Goal: Task Accomplishment & Management: Manage account settings

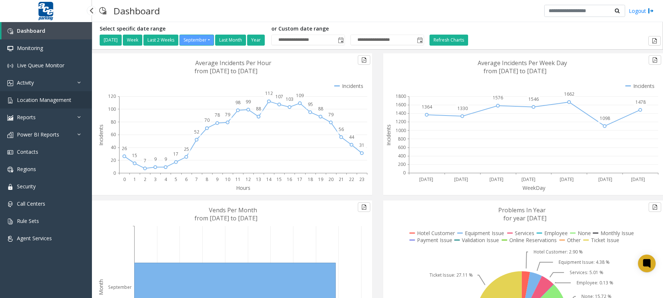
click at [39, 99] on span "Location Management" at bounding box center [44, 99] width 54 height 7
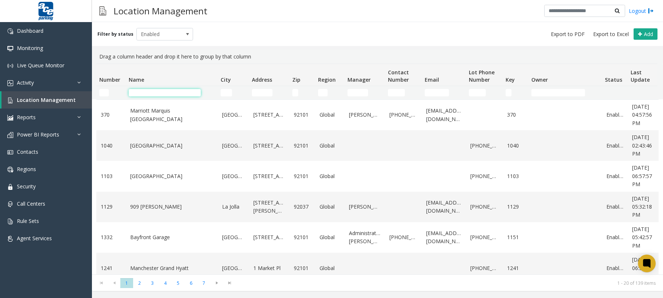
click at [159, 91] on input "Name Filter" at bounding box center [165, 92] width 72 height 7
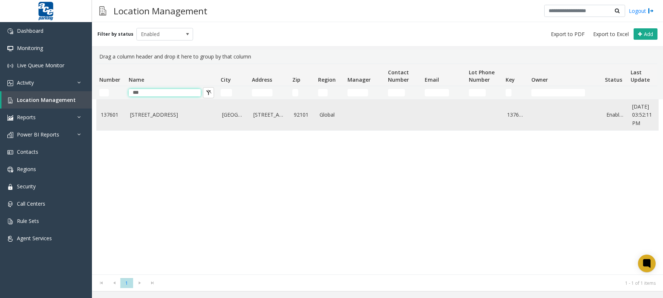
type input "***"
click at [170, 117] on link "[STREET_ADDRESS]" at bounding box center [171, 115] width 83 height 8
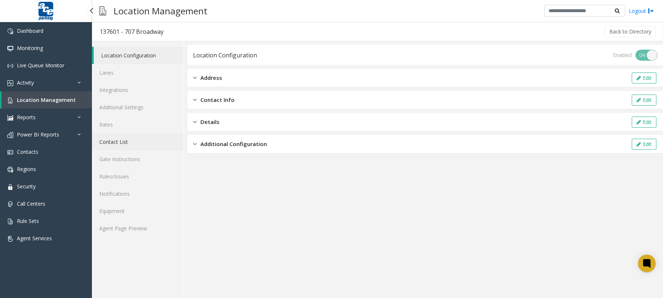
click at [121, 142] on link "Contact List" at bounding box center [138, 141] width 92 height 17
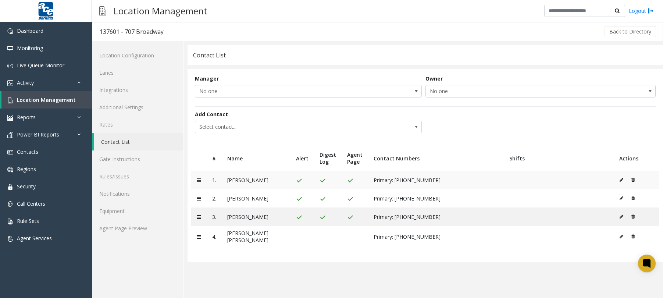
click at [620, 182] on icon at bounding box center [622, 180] width 4 height 4
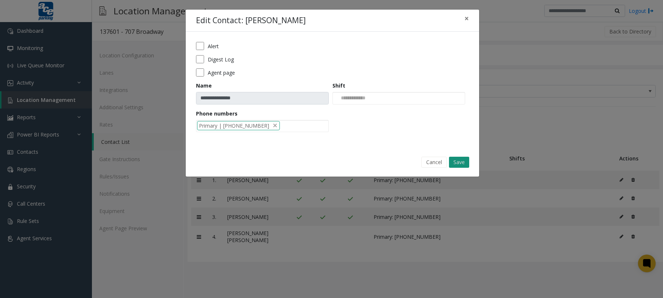
click at [459, 164] on button "Save" at bounding box center [459, 162] width 20 height 11
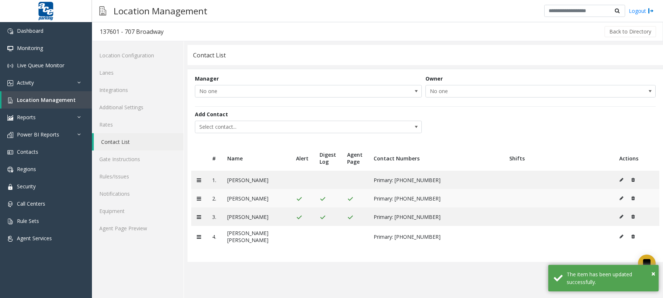
click at [625, 198] on button at bounding box center [623, 198] width 8 height 11
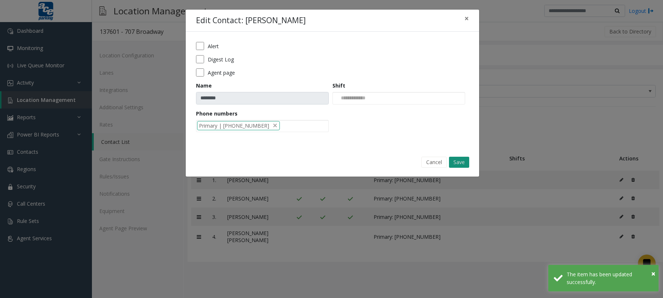
click at [453, 162] on button "Save" at bounding box center [459, 162] width 20 height 11
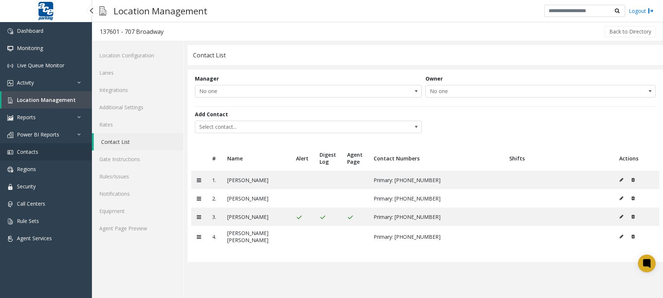
click at [36, 151] on span "Contacts" at bounding box center [27, 151] width 21 height 7
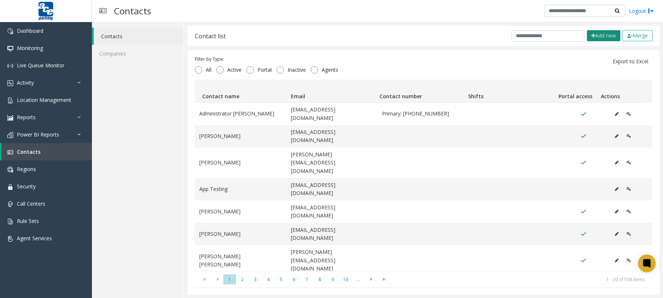
click at [588, 38] on button "Add new" at bounding box center [603, 35] width 33 height 11
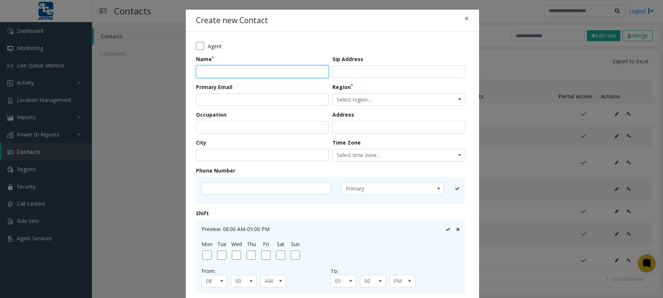
click at [261, 74] on input "text" at bounding box center [262, 71] width 133 height 13
paste input "**********"
type input "**********"
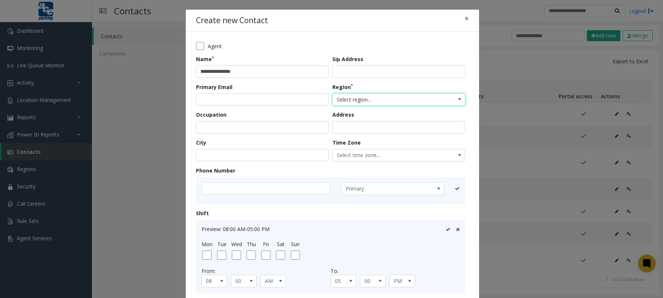
click at [394, 102] on span "Select region..." at bounding box center [386, 100] width 106 height 12
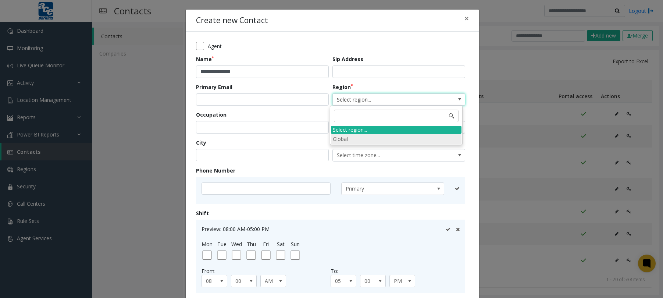
click at [352, 140] on li "Global" at bounding box center [396, 139] width 131 height 10
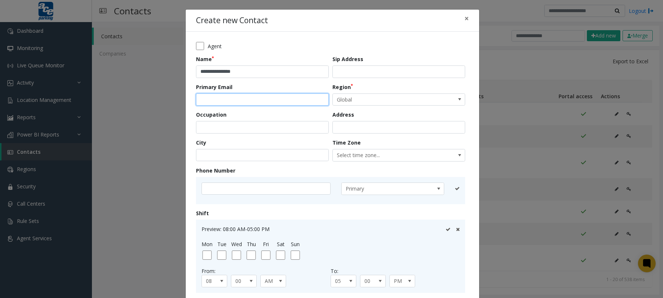
click at [233, 99] on input "email" at bounding box center [262, 99] width 133 height 13
paste input "**********"
type input "**********"
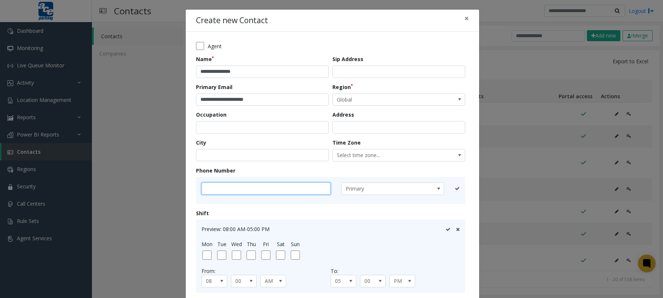
click at [274, 191] on input "text" at bounding box center [266, 188] width 129 height 13
type input "**********"
click at [446, 189] on icon at bounding box center [448, 188] width 5 height 5
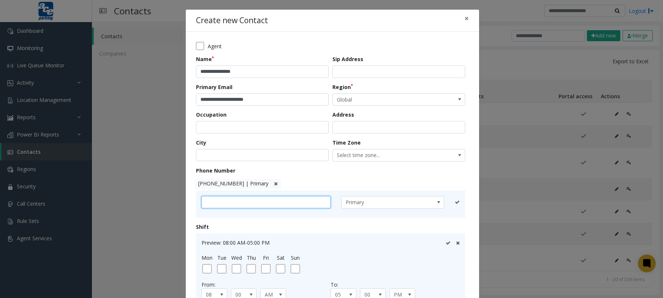
click at [221, 203] on input "text" at bounding box center [266, 202] width 129 height 13
type input "**********"
click at [432, 202] on span at bounding box center [434, 202] width 6 height 6
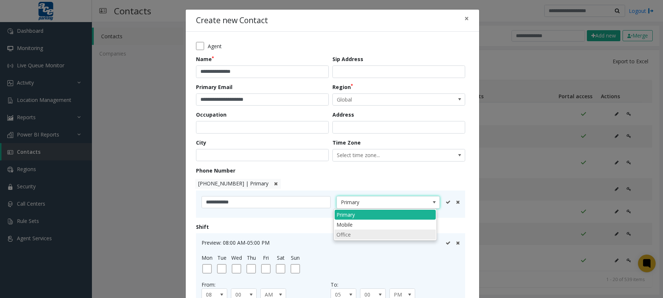
click at [363, 233] on li "Office" at bounding box center [385, 235] width 101 height 10
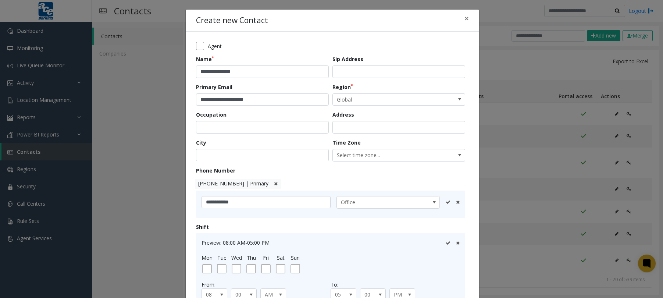
click at [446, 202] on icon at bounding box center [448, 202] width 5 height 5
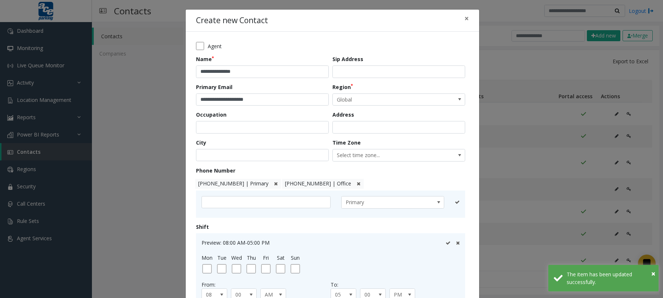
click at [244, 182] on span "[PHONE_NUMBER] | Primary" at bounding box center [233, 183] width 70 height 7
type input "**********"
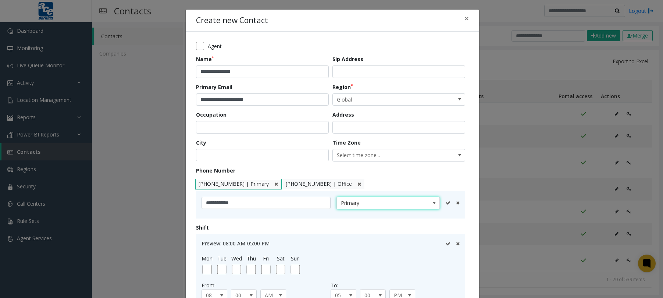
click at [433, 205] on span at bounding box center [434, 203] width 6 height 6
click at [377, 224] on li "Mobile" at bounding box center [385, 225] width 101 height 10
click at [446, 204] on icon at bounding box center [448, 202] width 5 height 5
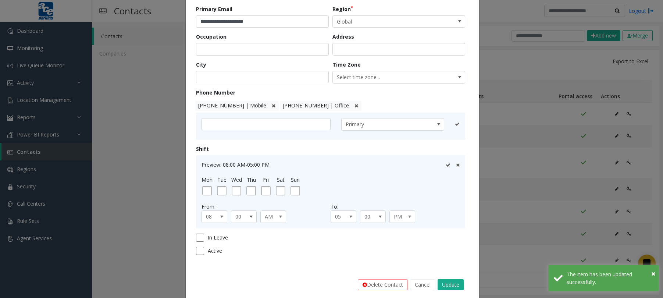
scroll to position [88, 0]
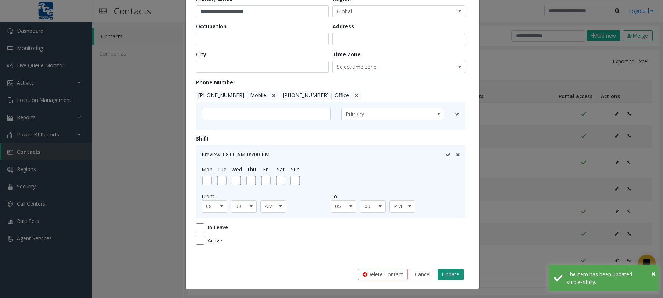
click at [441, 275] on button "Update" at bounding box center [451, 274] width 26 height 11
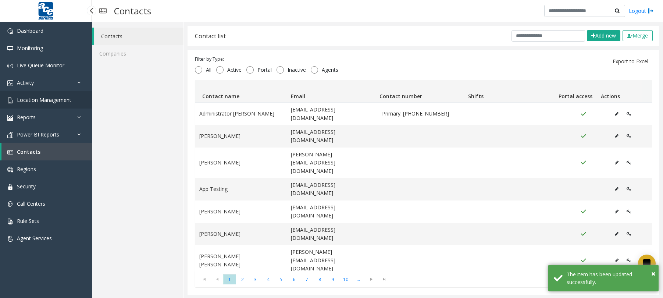
click at [49, 99] on span "Location Management" at bounding box center [44, 99] width 54 height 7
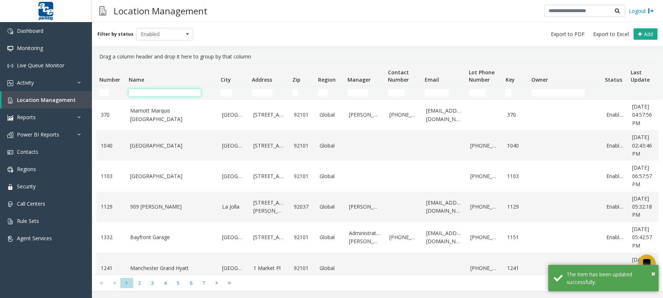
click at [190, 93] on input "Name Filter" at bounding box center [165, 92] width 72 height 7
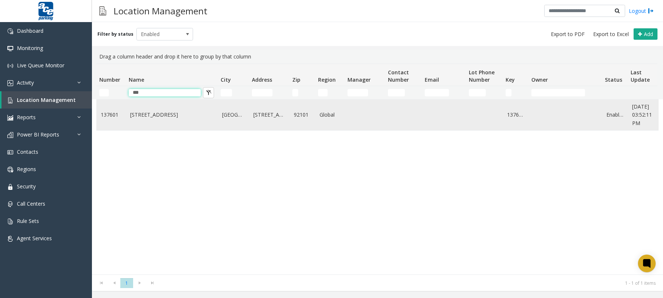
type input "***"
click at [366, 119] on td "Data table" at bounding box center [365, 115] width 40 height 31
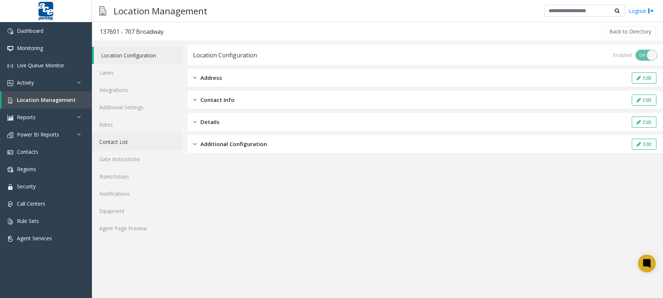
click at [114, 142] on link "Contact List" at bounding box center [138, 141] width 92 height 17
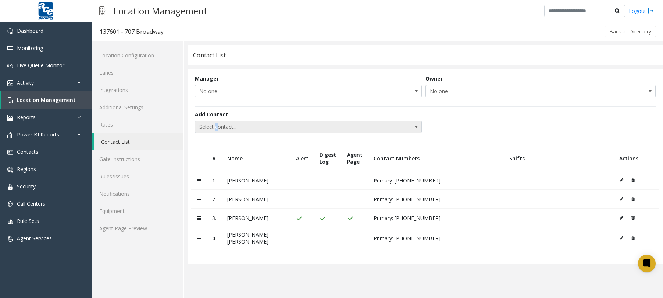
click at [216, 128] on span "Select contact..." at bounding box center [285, 127] width 181 height 12
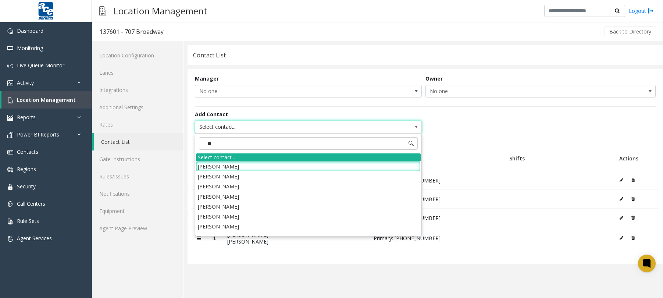
type input "***"
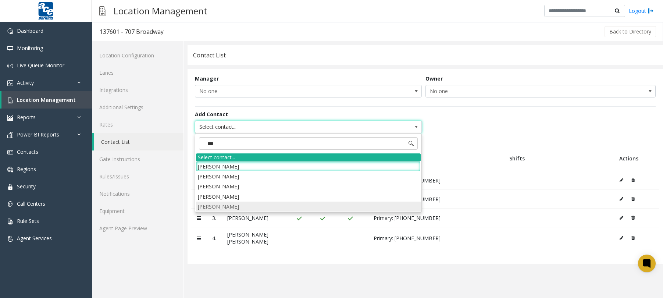
click at [233, 206] on li "[PERSON_NAME]" at bounding box center [308, 207] width 225 height 10
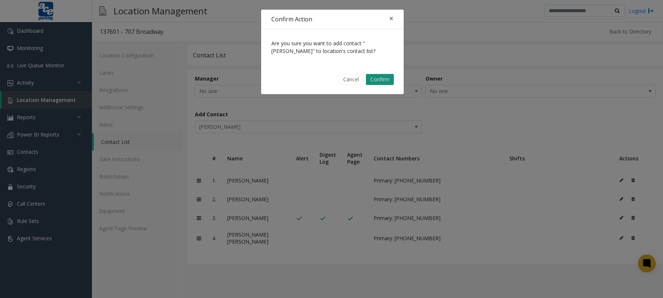
click at [380, 81] on button "Confirm" at bounding box center [380, 79] width 28 height 11
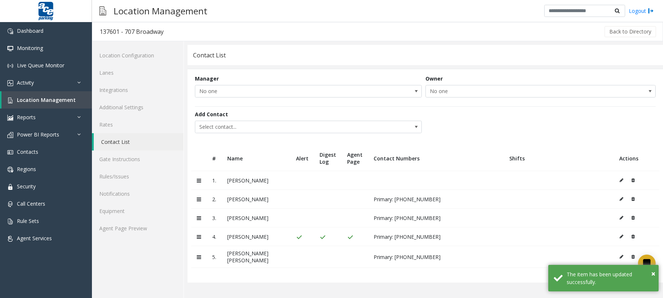
click at [622, 181] on icon at bounding box center [622, 180] width 4 height 4
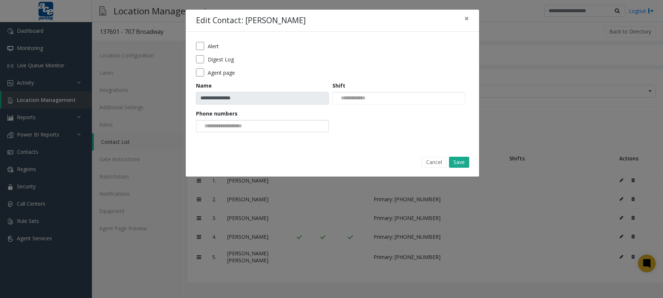
click at [311, 124] on div at bounding box center [262, 126] width 133 height 13
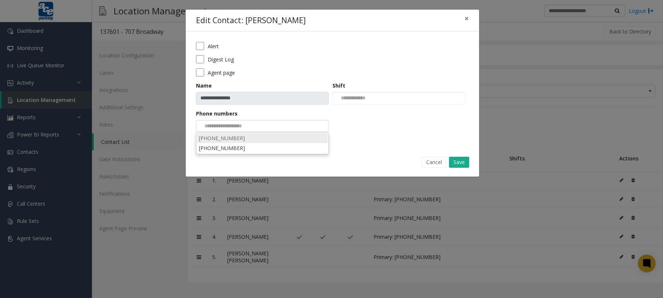
click at [234, 138] on li "[PHONE_NUMBER]" at bounding box center [262, 138] width 131 height 10
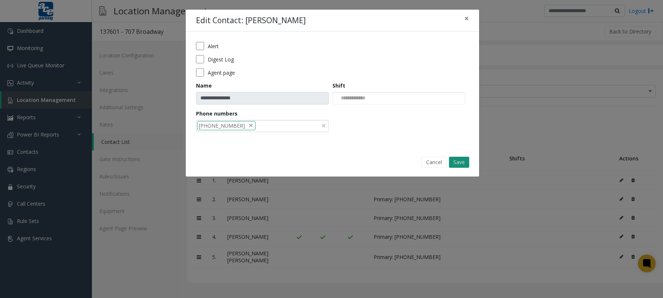
click at [460, 161] on button "Save" at bounding box center [459, 162] width 20 height 11
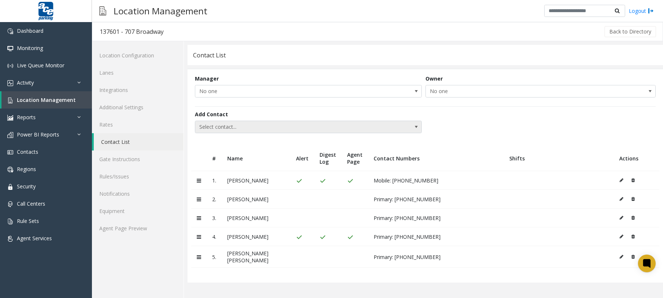
click at [238, 128] on span "Select contact..." at bounding box center [285, 127] width 181 height 12
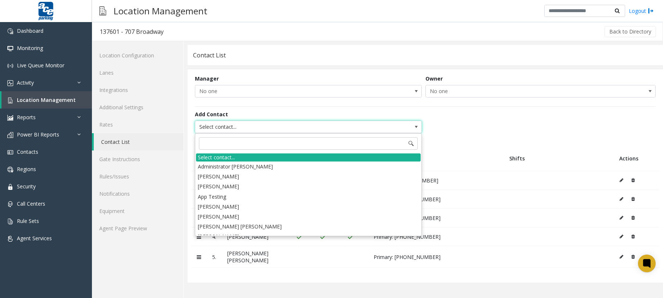
click at [447, 128] on div "Add Contact Select contact..." at bounding box center [425, 122] width 461 height 32
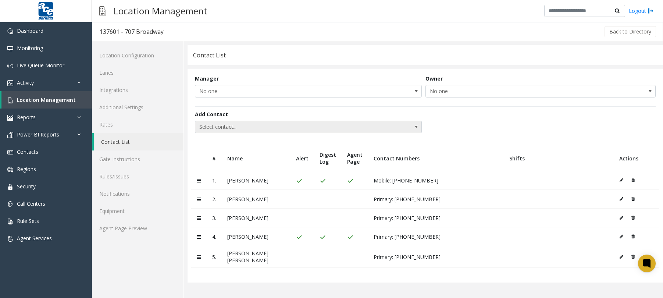
click at [250, 128] on span "Select contact..." at bounding box center [285, 127] width 181 height 12
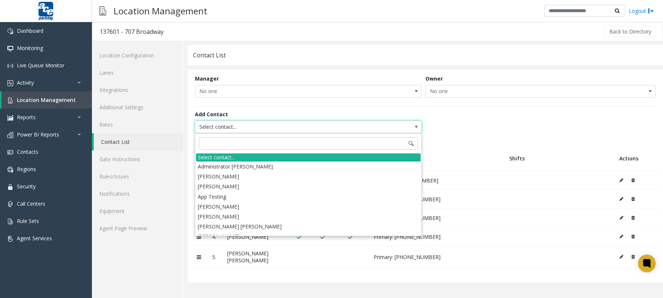
type input "*"
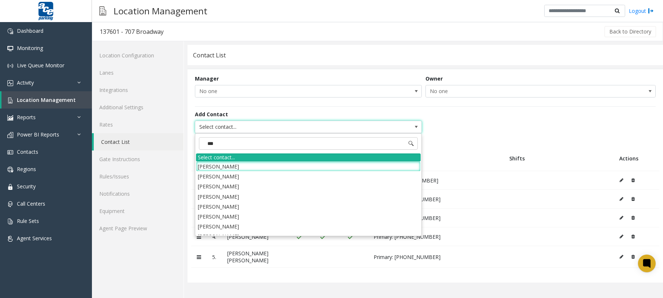
type input "****"
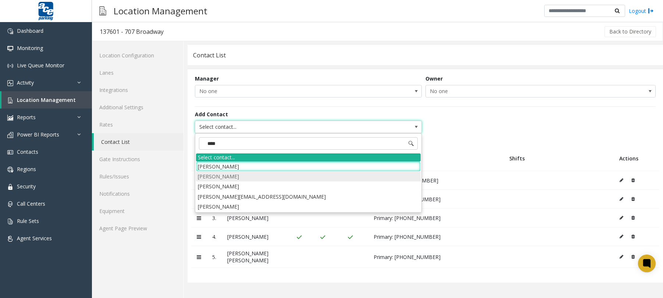
click at [224, 175] on li "[PERSON_NAME]" at bounding box center [308, 176] width 225 height 10
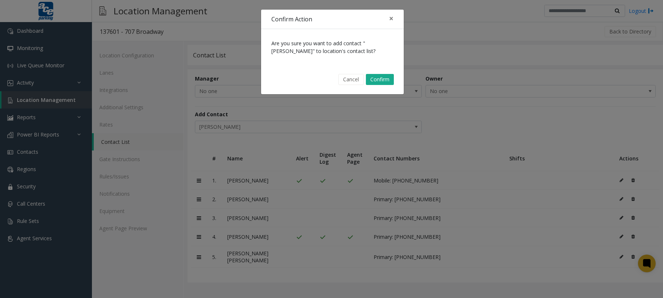
click at [371, 85] on div "Cancel Confirm" at bounding box center [332, 79] width 132 height 19
click at [380, 80] on button "Confirm" at bounding box center [380, 79] width 28 height 11
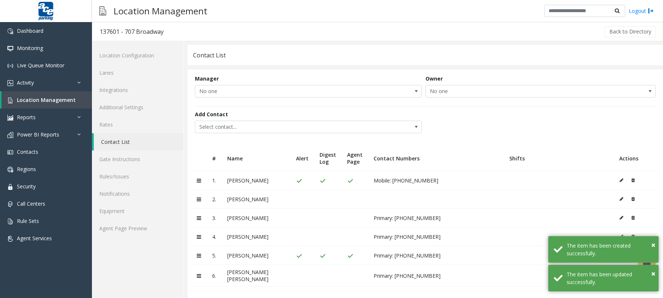
click at [619, 201] on button at bounding box center [623, 198] width 8 height 11
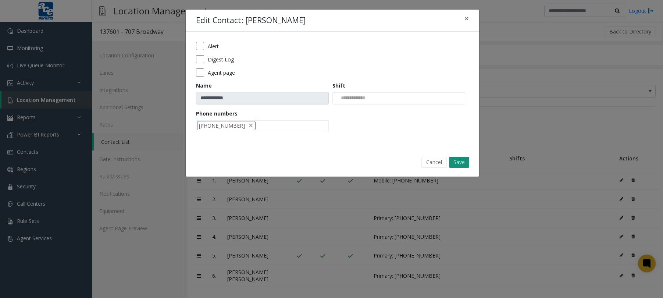
click at [462, 160] on button "Save" at bounding box center [459, 162] width 20 height 11
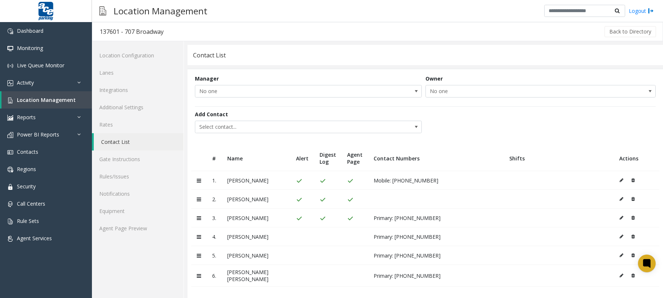
click at [620, 181] on icon at bounding box center [622, 180] width 4 height 4
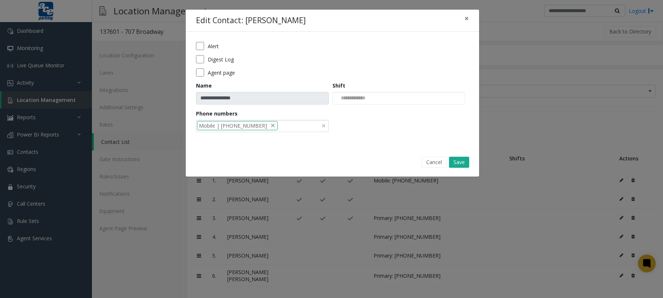
click at [289, 128] on div "Mobile | [PHONE_NUMBER]" at bounding box center [262, 126] width 133 height 13
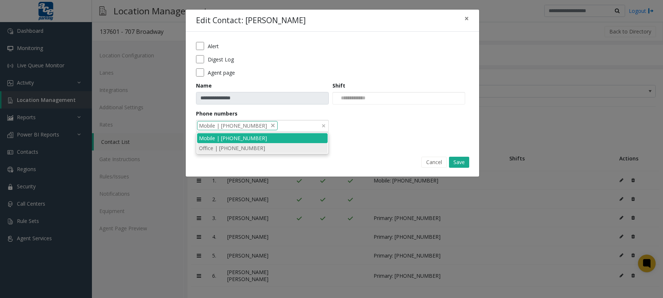
click at [265, 148] on li "Office | [PHONE_NUMBER]" at bounding box center [262, 148] width 131 height 10
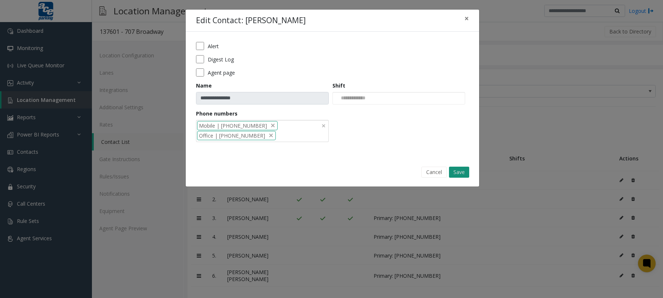
click at [461, 172] on button "Save" at bounding box center [459, 172] width 20 height 11
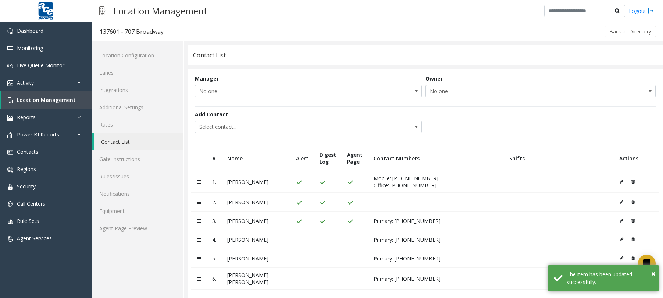
click at [620, 203] on icon at bounding box center [622, 202] width 4 height 4
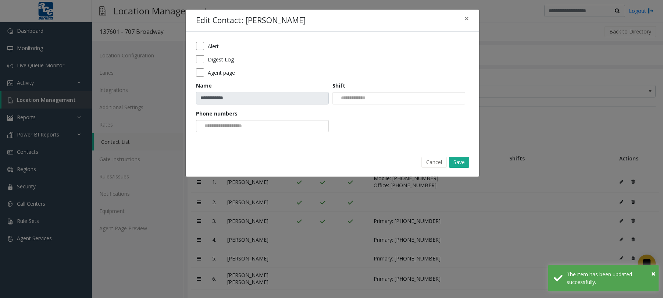
click at [235, 128] on input at bounding box center [224, 126] width 56 height 12
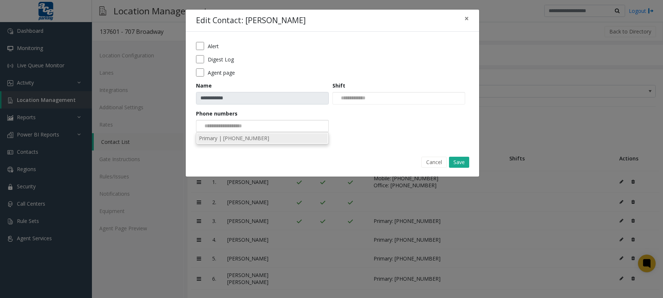
click at [240, 136] on li "Primary | [PHONE_NUMBER]" at bounding box center [262, 138] width 131 height 10
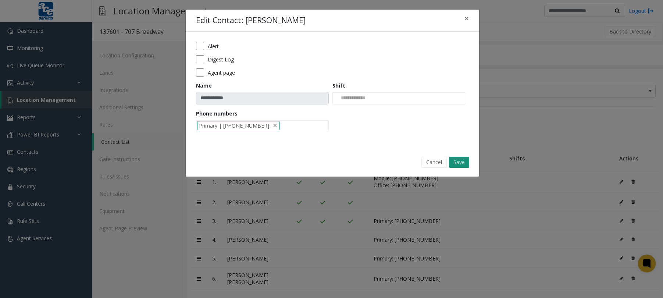
click at [461, 160] on button "Save" at bounding box center [459, 162] width 20 height 11
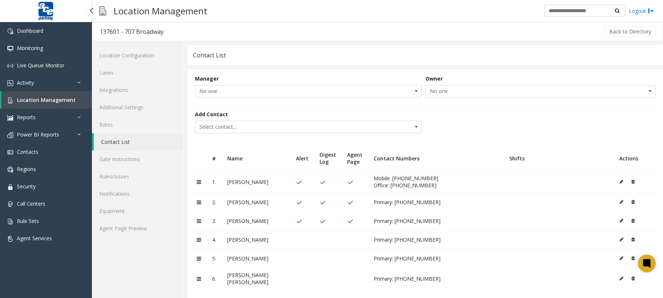
click at [60, 100] on span "Location Management" at bounding box center [46, 99] width 59 height 7
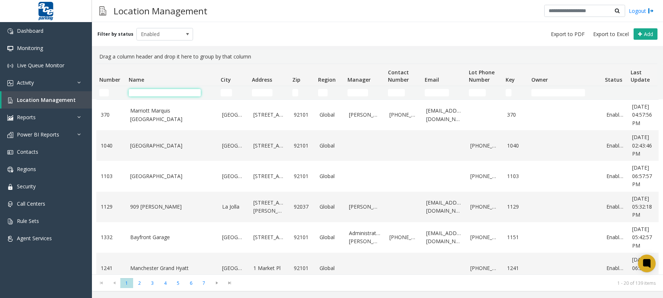
click at [155, 92] on input "Name Filter" at bounding box center [165, 92] width 72 height 7
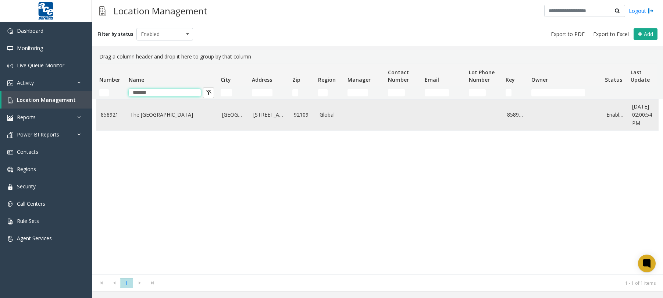
type input "*******"
click at [185, 116] on link "The [GEOGRAPHIC_DATA]" at bounding box center [171, 115] width 83 height 8
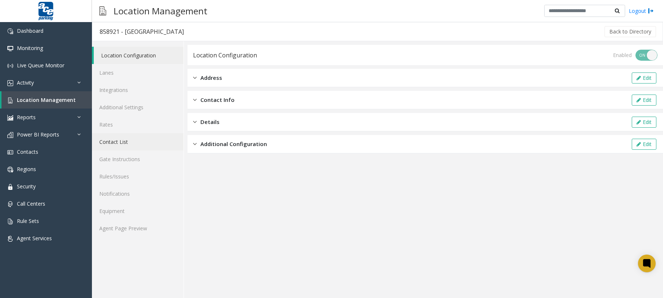
click at [121, 146] on link "Contact List" at bounding box center [138, 141] width 92 height 17
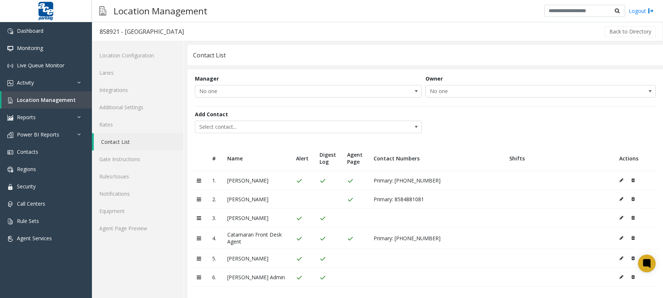
click at [619, 277] on button at bounding box center [623, 276] width 8 height 11
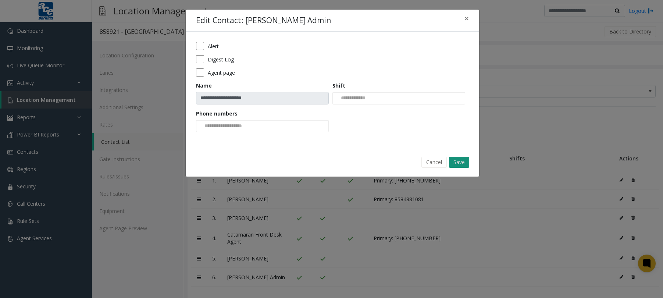
click at [458, 162] on button "Save" at bounding box center [459, 162] width 20 height 11
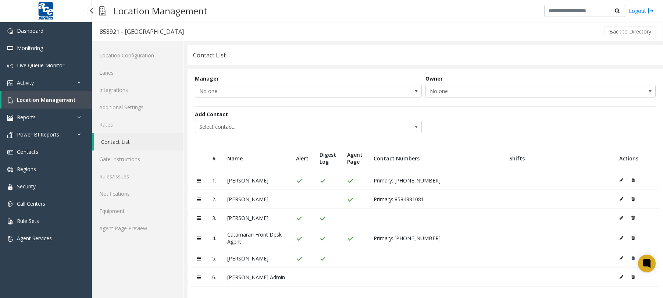
click at [25, 102] on span "Location Management" at bounding box center [46, 99] width 59 height 7
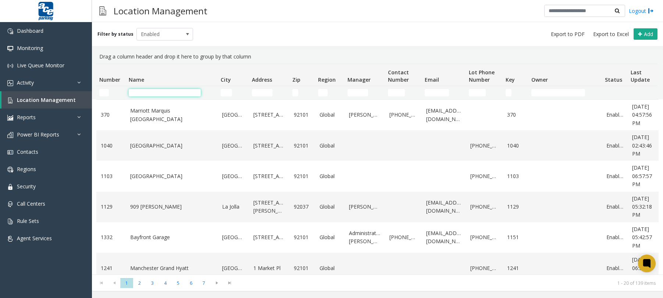
click at [168, 91] on input "Name Filter" at bounding box center [165, 92] width 72 height 7
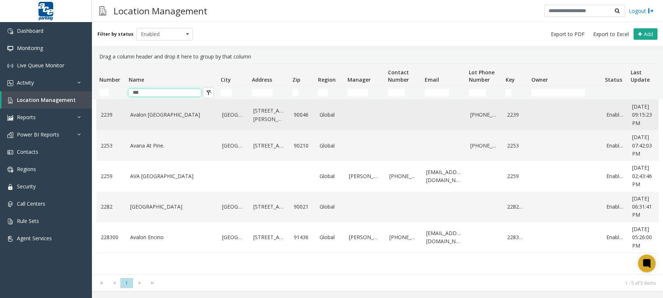
type input "***"
click at [184, 119] on link "Avalon [GEOGRAPHIC_DATA]" at bounding box center [171, 115] width 83 height 8
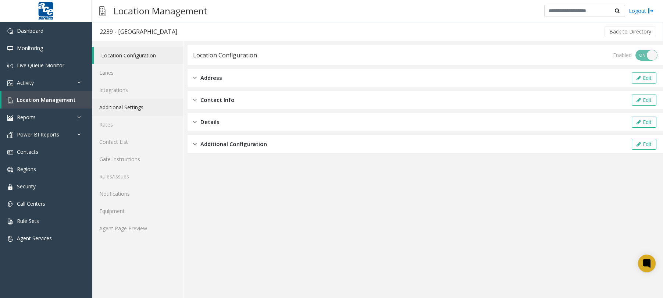
click at [117, 110] on link "Additional Settings" at bounding box center [138, 107] width 92 height 17
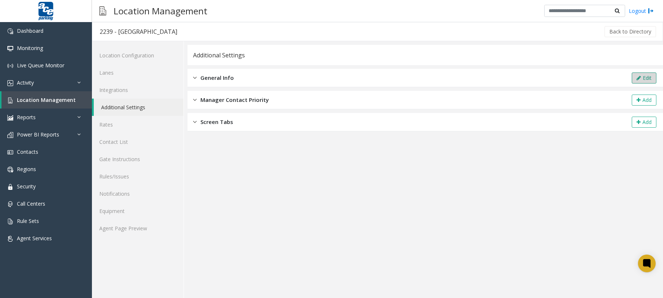
click at [638, 74] on button "Edit" at bounding box center [644, 77] width 25 height 11
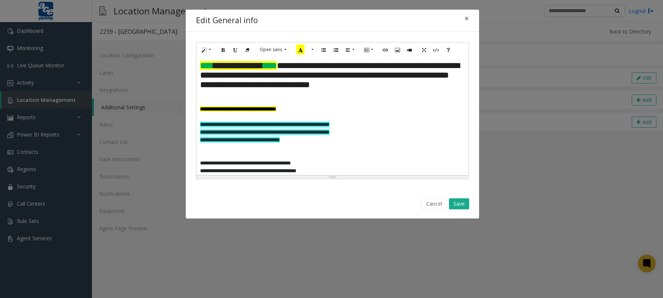
click at [232, 95] on p at bounding box center [332, 94] width 265 height 8
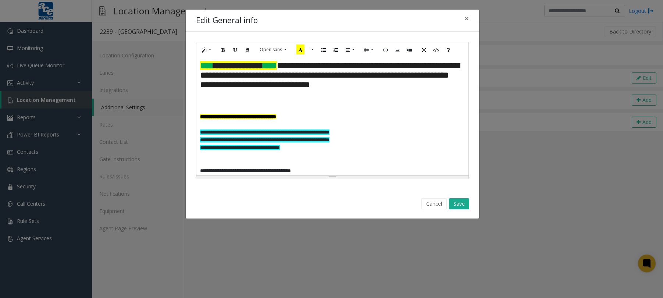
paste div
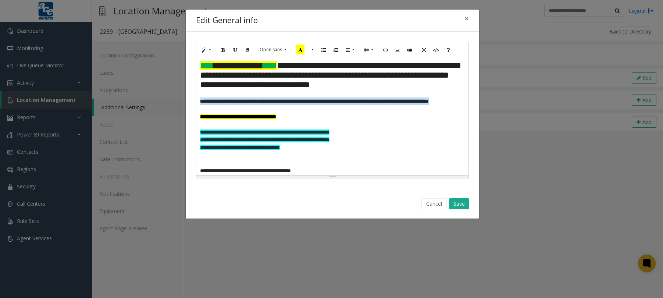
drag, startPoint x: 279, startPoint y: 110, endPoint x: 199, endPoint y: 101, distance: 80.3
click at [199, 101] on div "**********" at bounding box center [332, 116] width 272 height 118
click at [210, 50] on button "Style" at bounding box center [206, 49] width 17 height 11
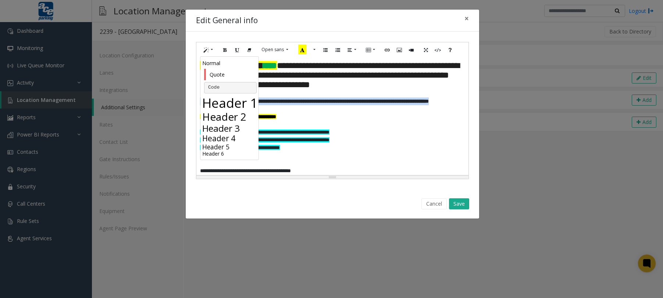
click at [235, 129] on h3 "Header 3" at bounding box center [230, 128] width 56 height 11
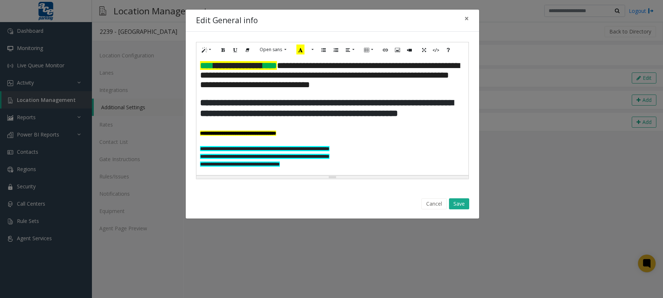
click at [263, 130] on div "**********" at bounding box center [332, 116] width 272 height 118
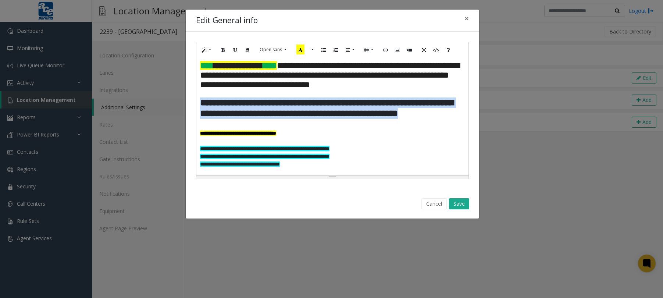
drag, startPoint x: 248, startPoint y: 126, endPoint x: 200, endPoint y: 103, distance: 52.5
click at [200, 103] on h3 "**********" at bounding box center [332, 108] width 265 height 22
click at [308, 49] on div "Background Color Transparent Select ******* Text Color Reset to default Select …" at bounding box center [303, 49] width 23 height 11
click at [312, 49] on button "More Color" at bounding box center [311, 49] width 7 height 11
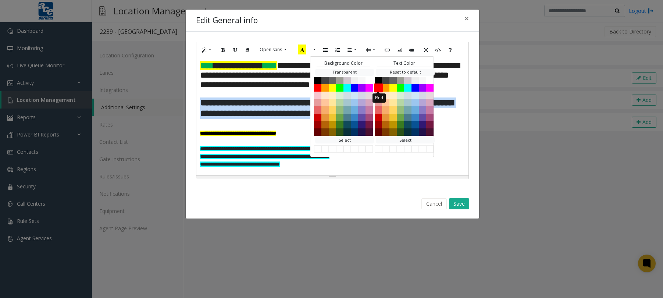
click at [380, 87] on button "Red" at bounding box center [378, 87] width 9 height 9
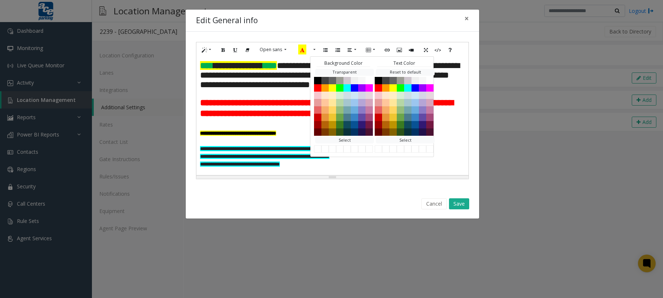
click at [451, 145] on p at bounding box center [389, 141] width 379 height 8
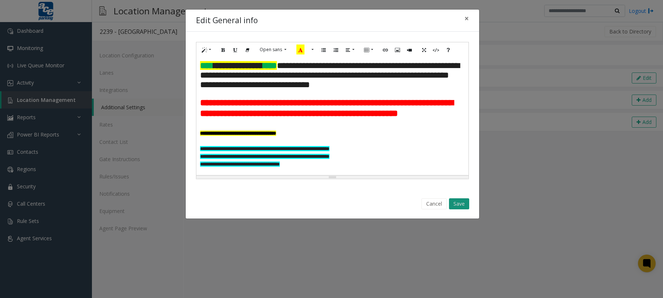
click at [460, 203] on button "Save" at bounding box center [459, 203] width 20 height 11
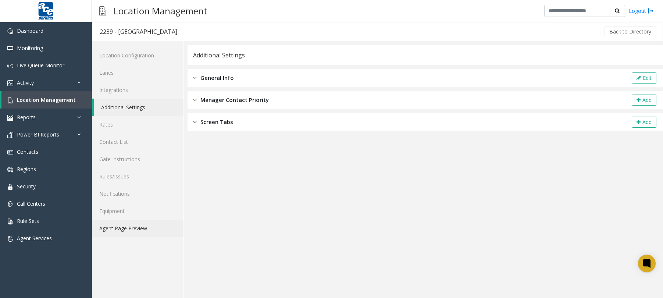
click at [114, 231] on link "Agent Page Preview" at bounding box center [138, 228] width 92 height 17
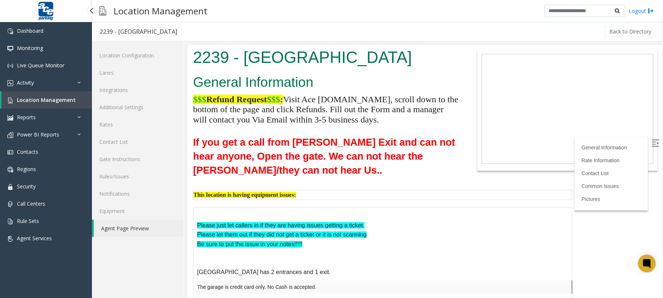
click at [64, 98] on span "Location Management" at bounding box center [46, 99] width 59 height 7
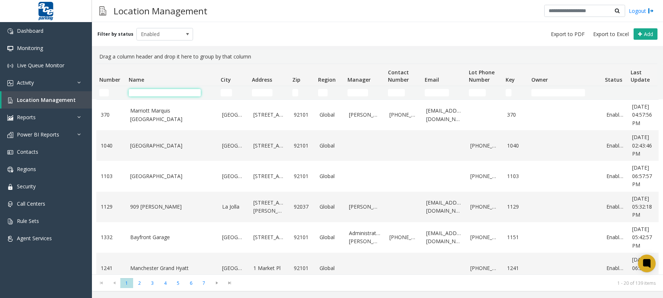
click at [144, 95] on input "Name Filter" at bounding box center [165, 92] width 72 height 7
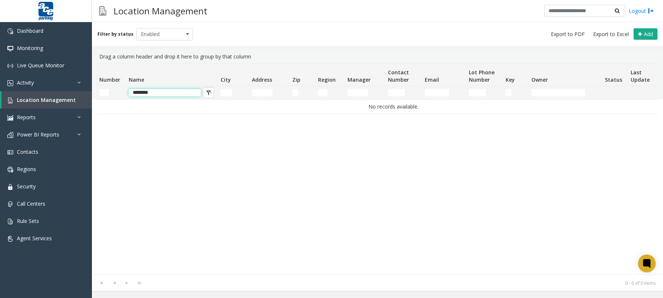
click at [186, 93] on input "********" at bounding box center [165, 92] width 72 height 7
drag, startPoint x: 186, startPoint y: 93, endPoint x: 119, endPoint y: 90, distance: 67.4
click at [119, 90] on tr "********" at bounding box center [393, 92] width 594 height 13
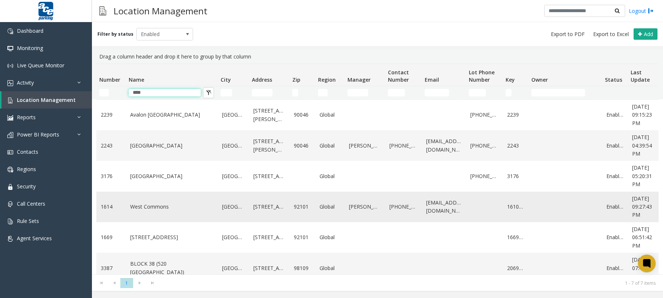
type input "****"
click at [177, 209] on link "West Commons" at bounding box center [171, 207] width 83 height 8
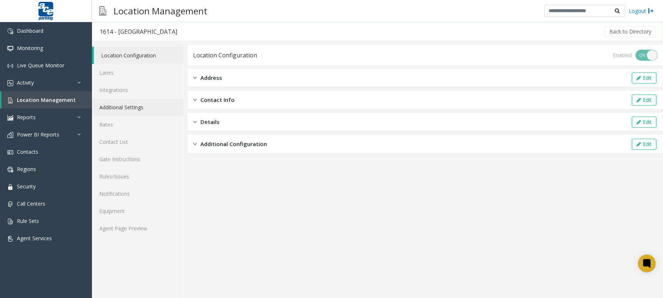
click at [134, 110] on link "Additional Settings" at bounding box center [138, 107] width 92 height 17
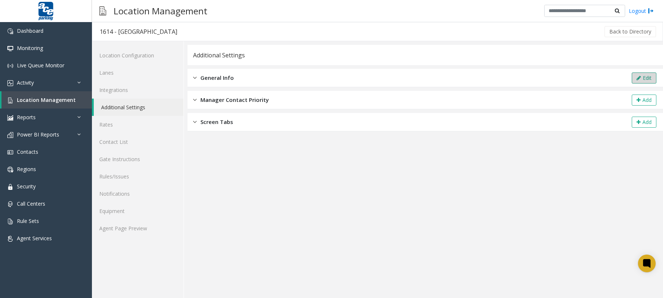
click at [654, 80] on button "Edit" at bounding box center [644, 77] width 25 height 11
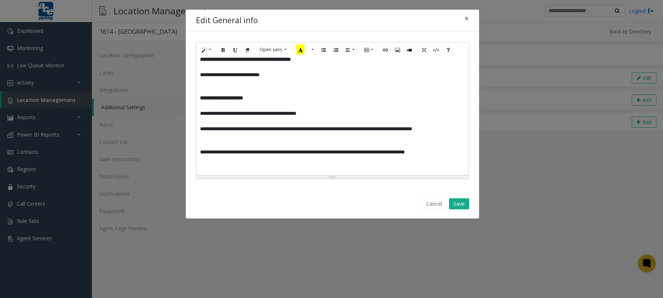
scroll to position [568, 0]
drag, startPoint x: 199, startPoint y: 90, endPoint x: 349, endPoint y: 92, distance: 149.3
click at [349, 92] on div "**********" at bounding box center [332, 116] width 272 height 118
click at [301, 50] on icon "Recent Color" at bounding box center [300, 50] width 8 height 10
click at [305, 86] on p at bounding box center [332, 83] width 265 height 8
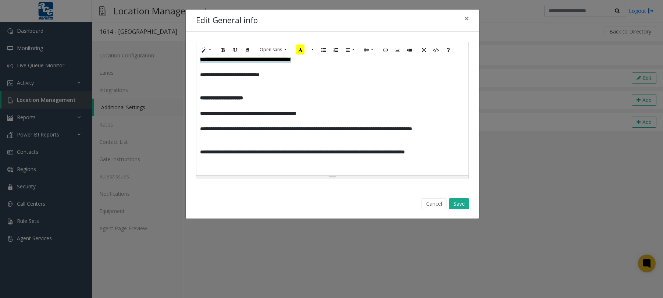
drag, startPoint x: 348, startPoint y: 89, endPoint x: 200, endPoint y: 86, distance: 147.1
click at [200, 63] on p "**********" at bounding box center [332, 60] width 265 height 8
click at [208, 50] on button "Style" at bounding box center [206, 49] width 17 height 11
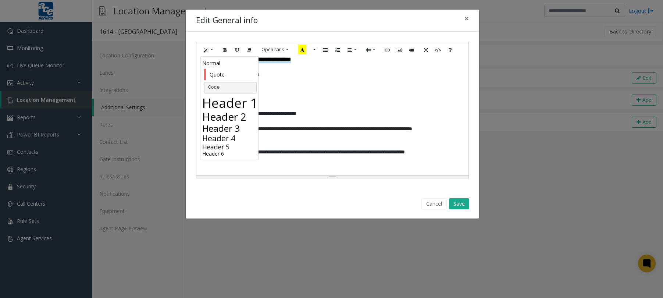
click at [228, 125] on h3 "Header 3" at bounding box center [230, 128] width 56 height 11
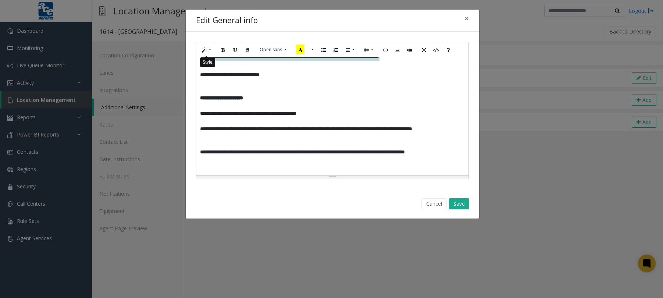
click at [211, 49] on button "Style" at bounding box center [206, 49] width 17 height 11
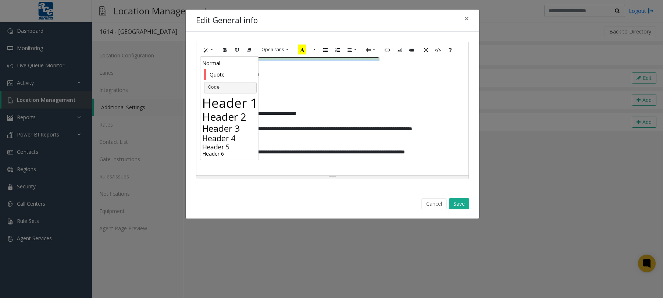
click at [220, 139] on h4 "Header 4" at bounding box center [230, 138] width 56 height 9
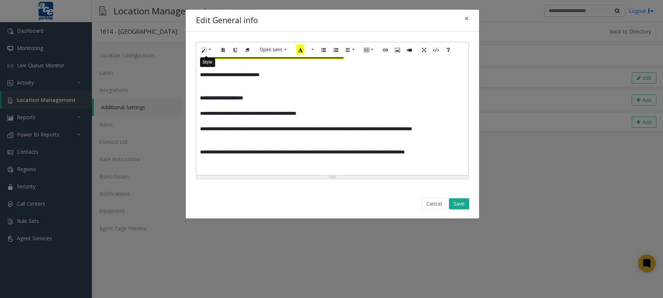
click at [211, 49] on button "Style" at bounding box center [206, 49] width 17 height 11
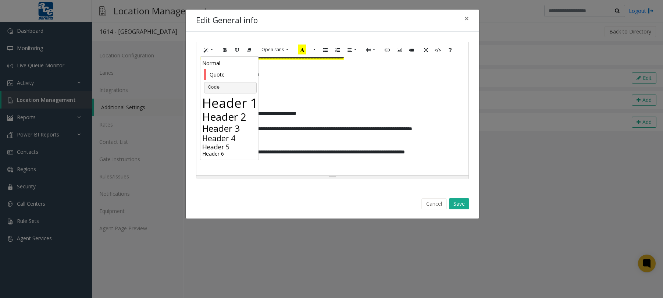
click at [220, 145] on h5 "Header 5" at bounding box center [230, 147] width 56 height 8
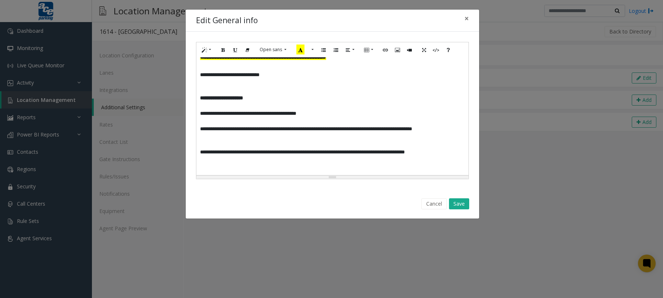
click at [280, 79] on p "**********" at bounding box center [332, 75] width 265 height 8
click at [222, 71] on p at bounding box center [332, 67] width 265 height 8
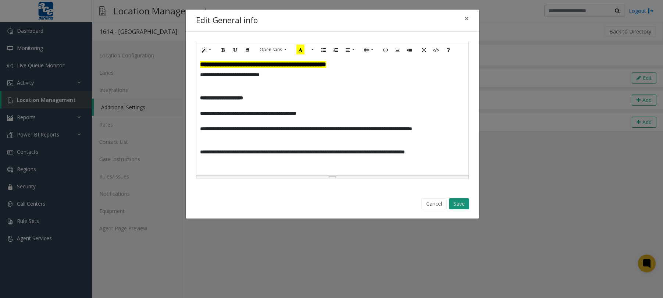
click at [455, 201] on button "Save" at bounding box center [459, 203] width 20 height 11
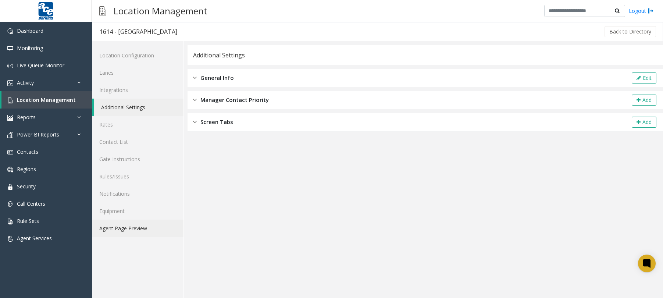
click at [144, 225] on link "Agent Page Preview" at bounding box center [138, 228] width 92 height 17
